Goal: Unclear

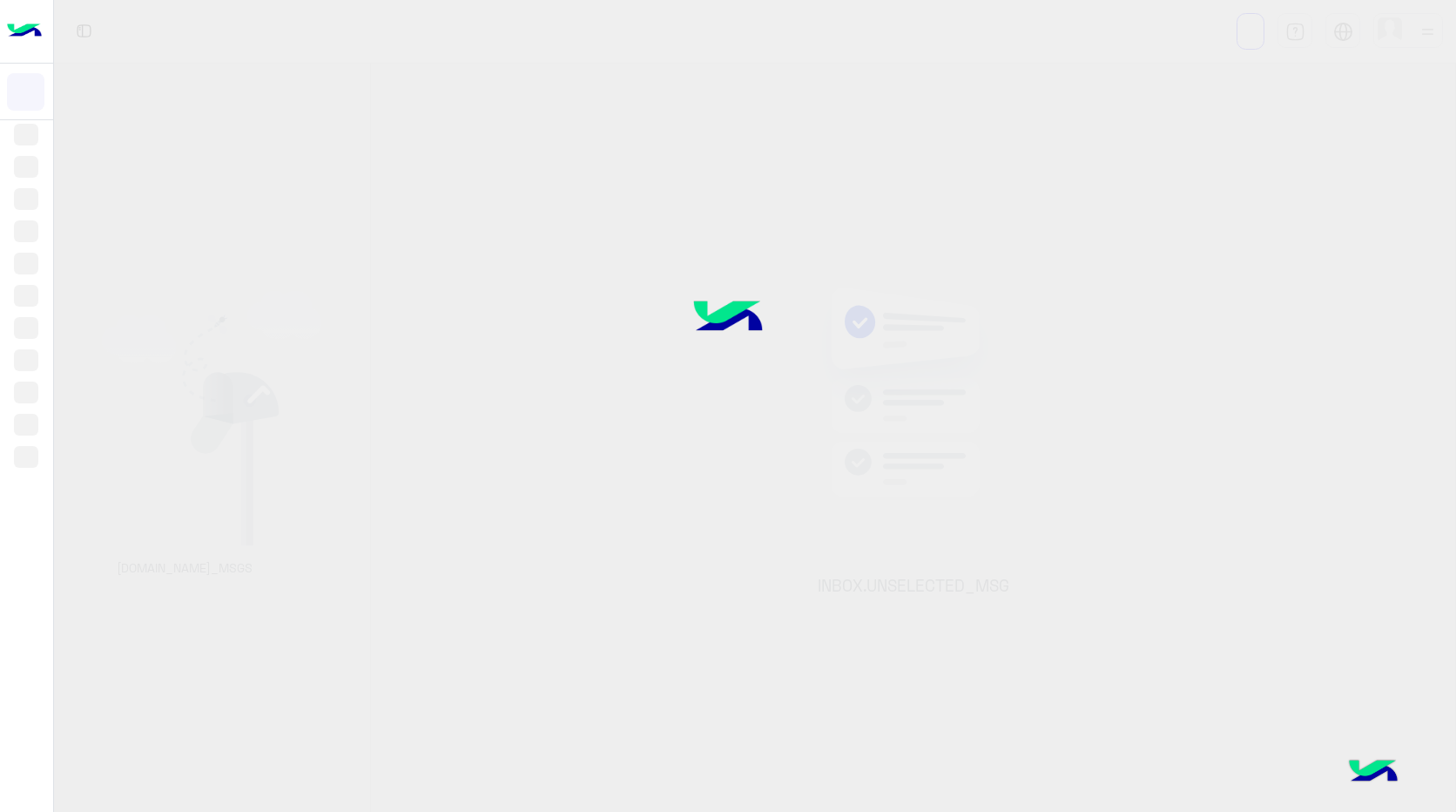
click at [783, 585] on div at bounding box center [728, 406] width 1456 height 812
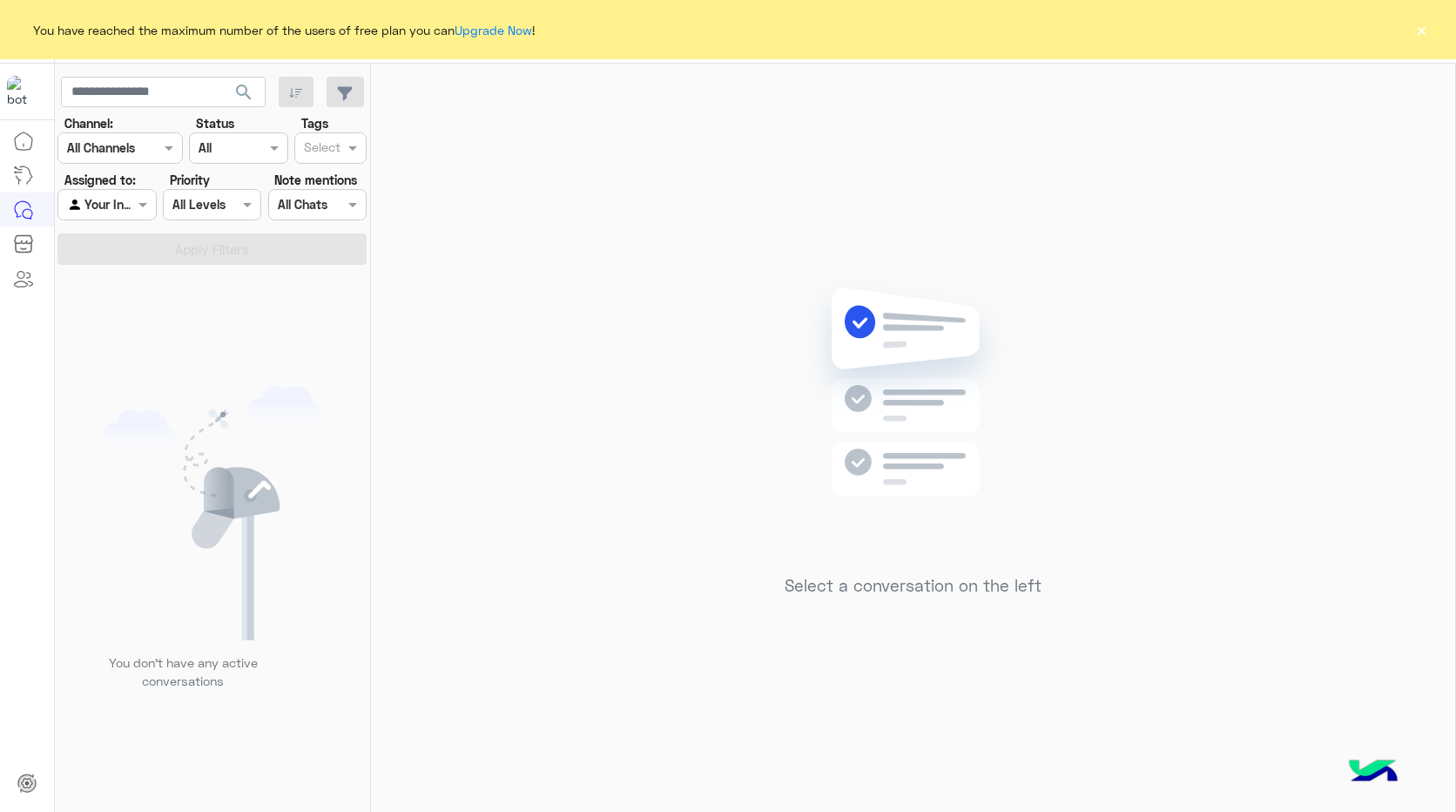
click at [1422, 30] on button "×" at bounding box center [1421, 30] width 18 height 18
